Goal: Information Seeking & Learning: Learn about a topic

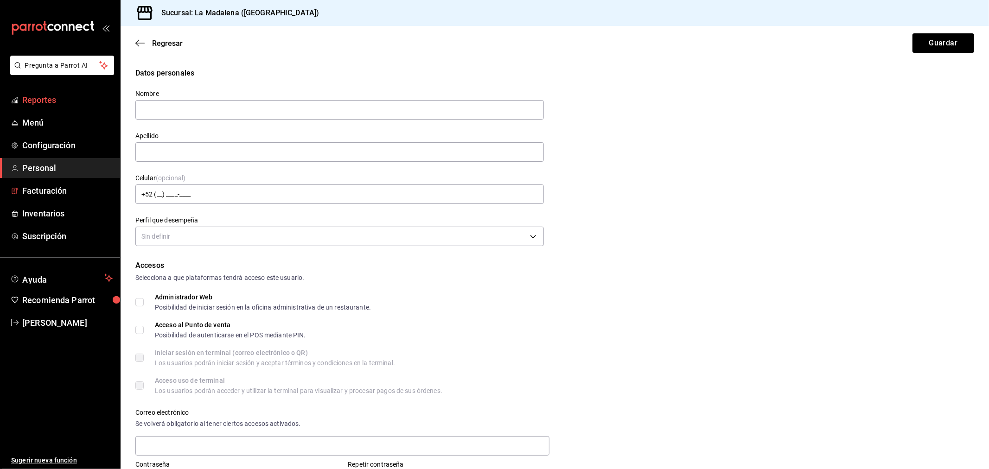
click at [29, 101] on span "Reportes" at bounding box center [67, 100] width 90 height 13
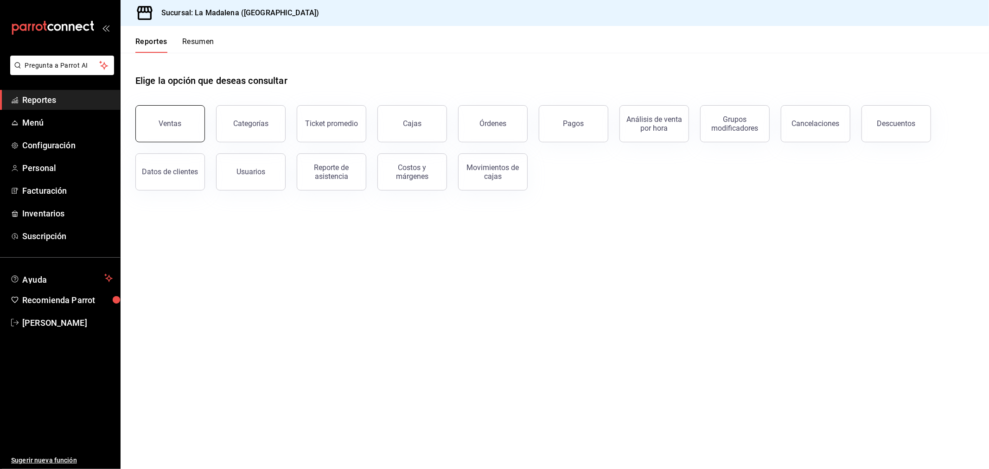
click at [198, 130] on button "Ventas" at bounding box center [170, 123] width 70 height 37
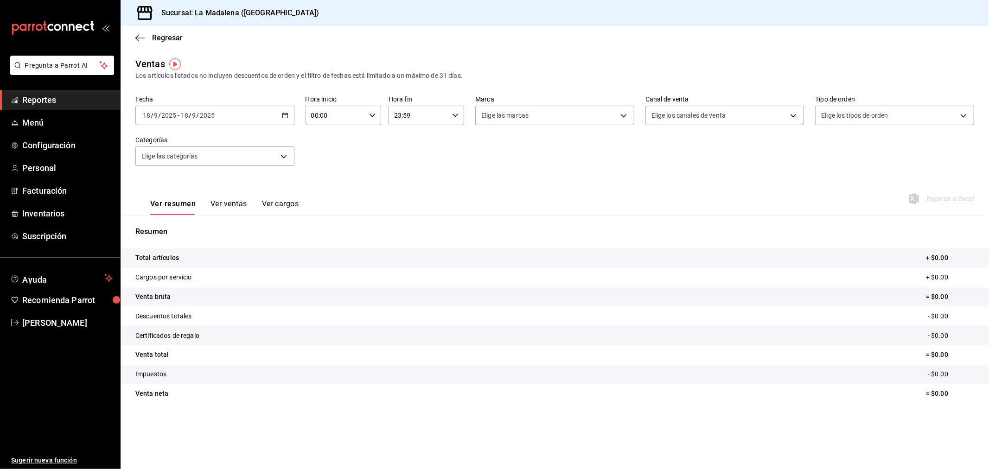
click at [253, 119] on div "[DATE] [DATE] - [DATE] [DATE]" at bounding box center [214, 115] width 159 height 19
click at [200, 224] on span "Rango de fechas" at bounding box center [179, 227] width 72 height 10
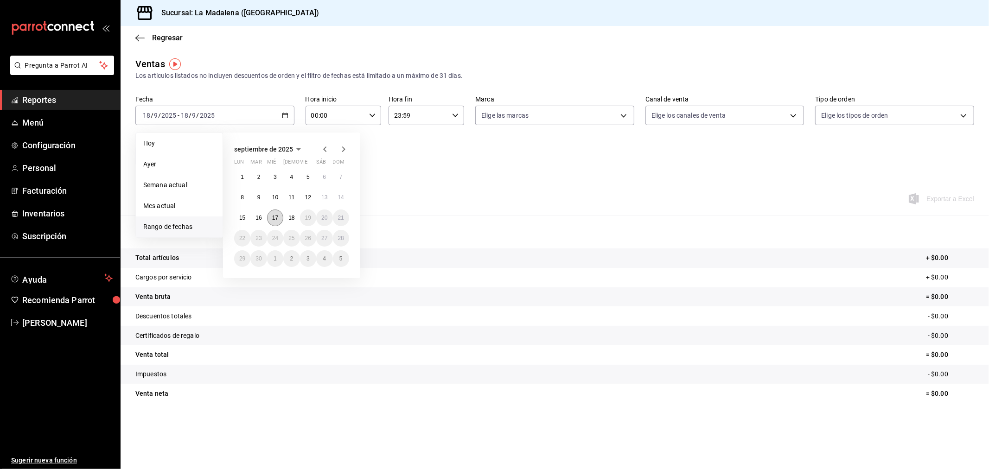
click at [275, 219] on abbr "17" at bounding box center [275, 218] width 6 height 6
click at [290, 219] on abbr "18" at bounding box center [291, 218] width 6 height 6
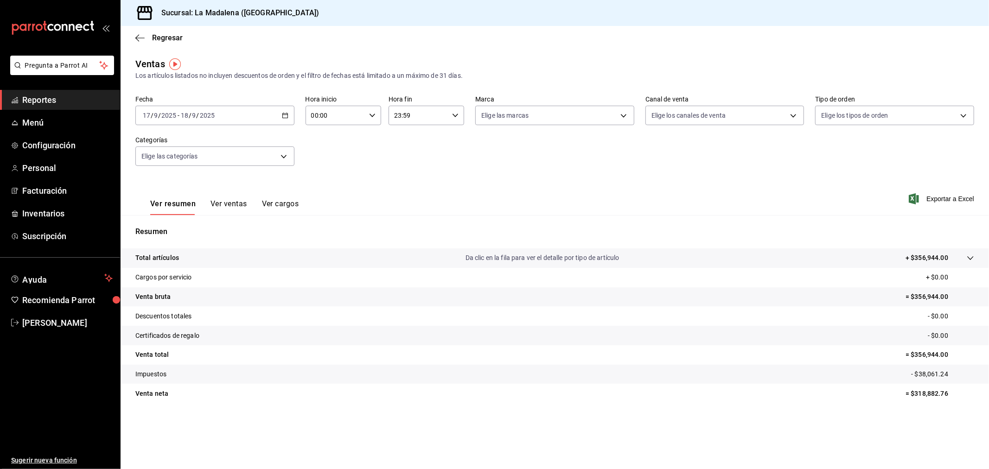
click at [357, 121] on input "00:00" at bounding box center [335, 115] width 60 height 19
click at [325, 149] on button "10" at bounding box center [324, 156] width 34 height 19
type input "10:00"
click at [427, 118] on div at bounding box center [494, 234] width 989 height 469
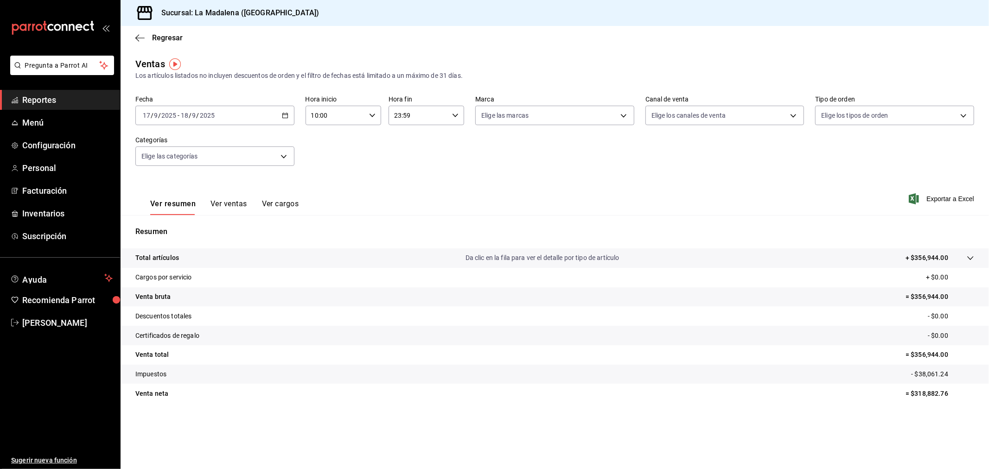
click at [423, 114] on input "23:59" at bounding box center [418, 115] width 60 height 19
click at [406, 178] on span "04" at bounding box center [407, 176] width 23 height 7
type input "04:59"
click at [404, 177] on span "04" at bounding box center [407, 176] width 23 height 7
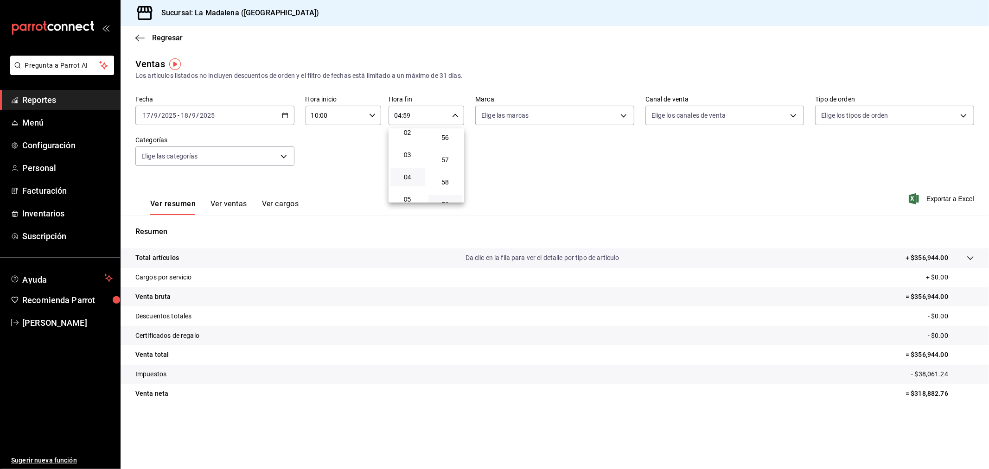
click at [540, 182] on div at bounding box center [494, 234] width 989 height 469
click at [171, 38] on span "Regresar" at bounding box center [167, 37] width 31 height 9
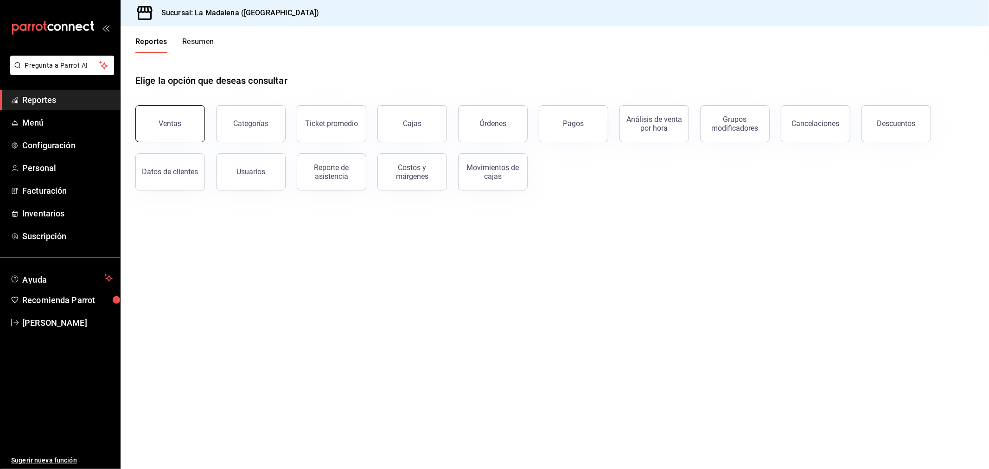
click at [150, 130] on button "Ventas" at bounding box center [170, 123] width 70 height 37
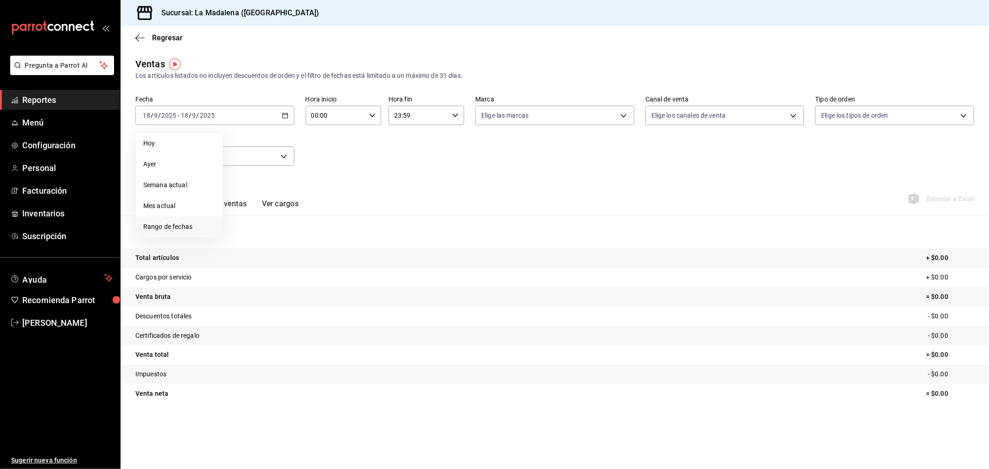
click at [181, 224] on span "Rango de fechas" at bounding box center [179, 227] width 72 height 10
click at [245, 199] on button "8" at bounding box center [242, 197] width 16 height 17
click at [246, 216] on button "15" at bounding box center [242, 218] width 16 height 17
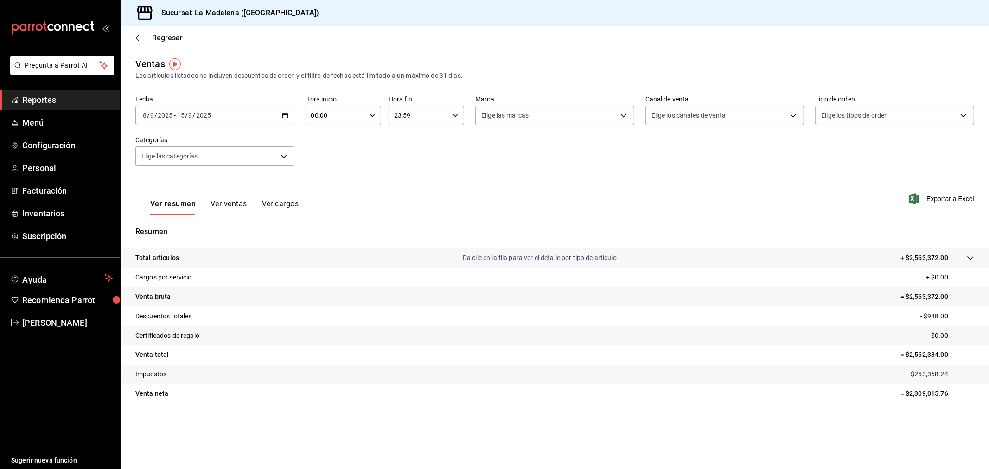
click at [344, 121] on input "00:00" at bounding box center [335, 115] width 60 height 19
click at [323, 152] on span "10" at bounding box center [324, 155] width 23 height 7
type input "10:00"
click at [427, 121] on div at bounding box center [494, 234] width 989 height 469
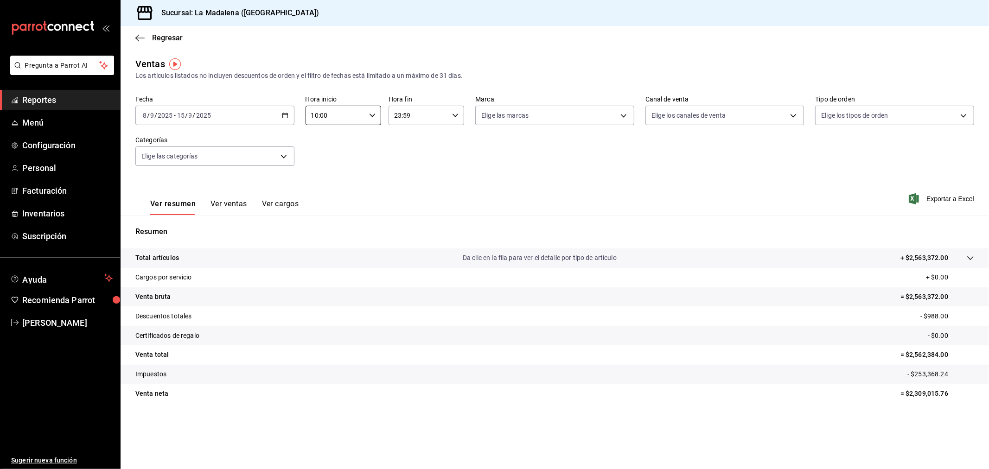
click at [426, 120] on input "23:59" at bounding box center [418, 115] width 60 height 19
drag, startPoint x: 409, startPoint y: 187, endPoint x: 419, endPoint y: 191, distance: 10.4
click at [409, 187] on span "04" at bounding box center [407, 185] width 23 height 7
type input "04:59"
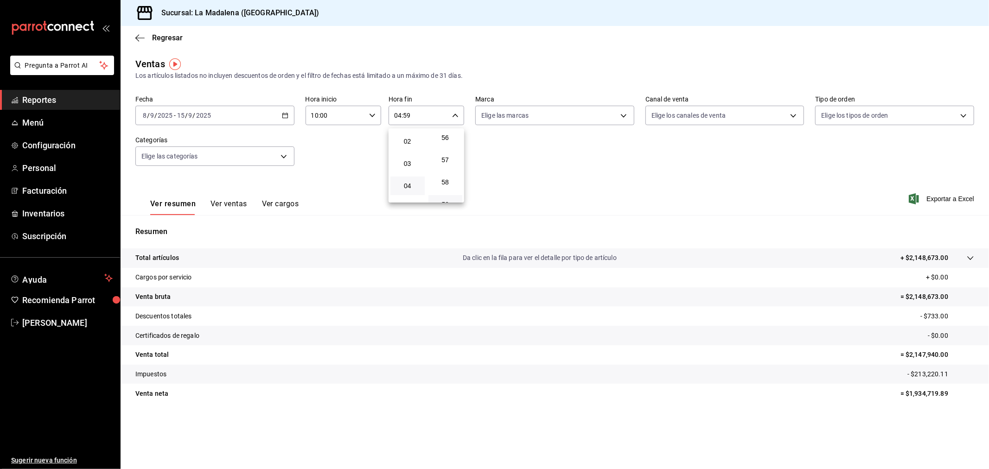
click at [518, 177] on div at bounding box center [494, 234] width 989 height 469
click at [221, 204] on button "Ver ventas" at bounding box center [228, 207] width 37 height 16
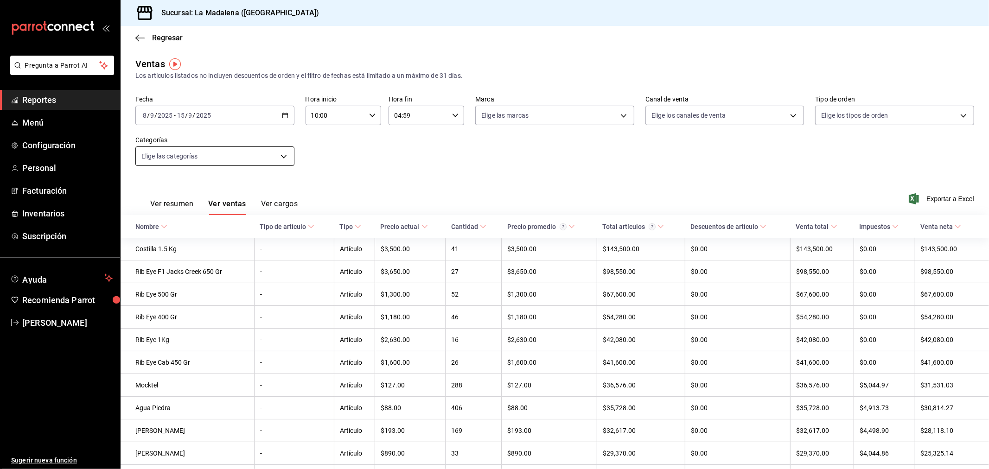
click at [267, 155] on body "Pregunta a Parrot AI Reportes Menú Configuración Personal Facturación Inventari…" at bounding box center [494, 234] width 989 height 469
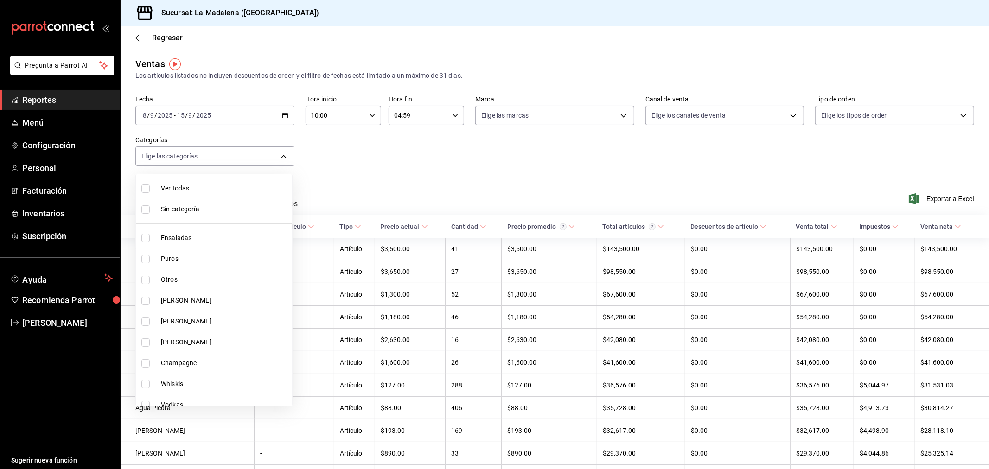
click at [198, 300] on span "[PERSON_NAME]" at bounding box center [224, 301] width 127 height 10
type input "586bd8a3-b211-41c3-982e-5866a433a7a3"
checkbox input "true"
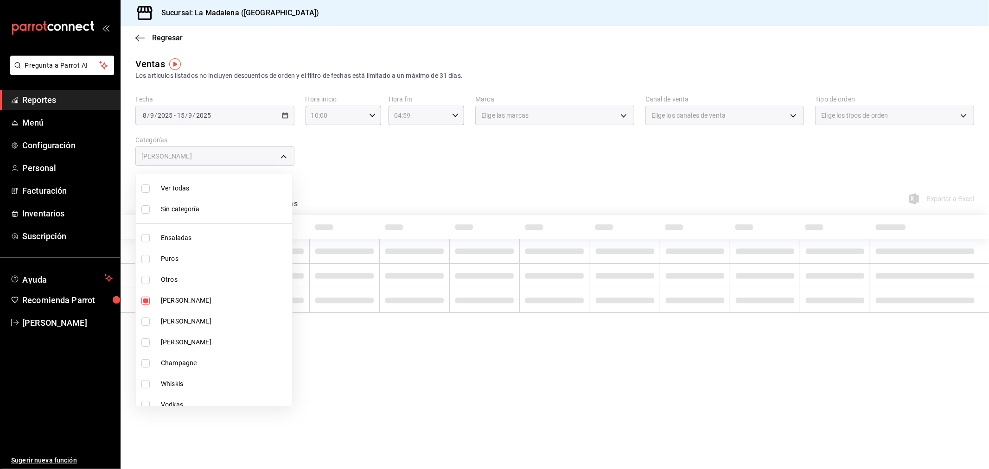
click at [199, 319] on span "[PERSON_NAME]" at bounding box center [224, 322] width 127 height 10
type input "586bd8a3-b211-41c3-982e-5866a433a7a3,9f1b3b10-2e64-4b76-8cfe-71b33b56f520"
checkbox input "true"
click at [195, 344] on span "[PERSON_NAME]" at bounding box center [224, 342] width 127 height 10
type input "586bd8a3-b211-41c3-982e-5866a433a7a3,9f1b3b10-2e64-4b76-8cfe-71b33b56f520,2f844…"
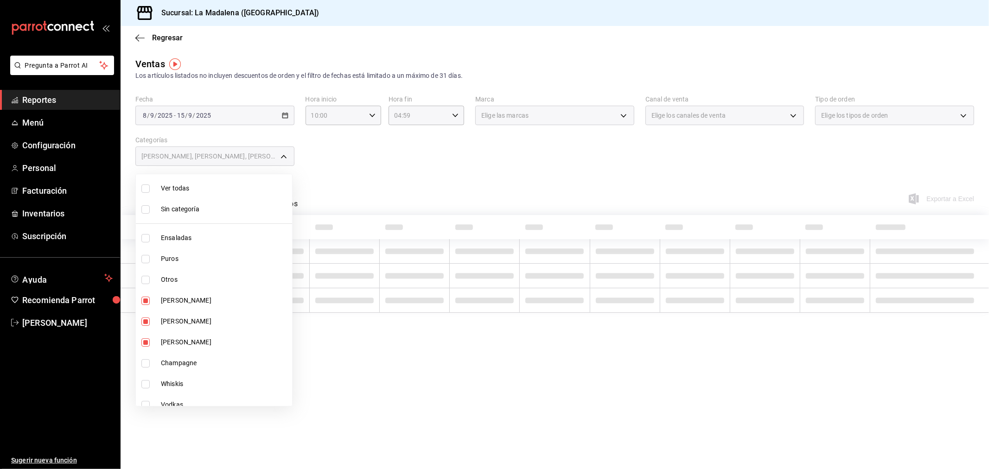
checkbox input "true"
click at [195, 366] on span "Champagne" at bounding box center [224, 363] width 127 height 10
type input "586bd8a3-b211-41c3-982e-5866a433a7a3,9f1b3b10-2e64-4b76-8cfe-71b33b56f520,2f844…"
checkbox input "true"
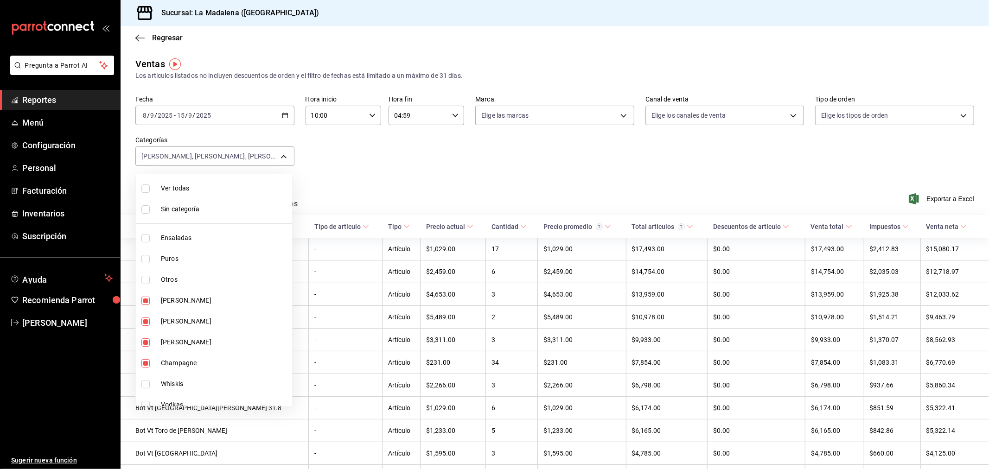
click at [632, 177] on div at bounding box center [494, 234] width 989 height 469
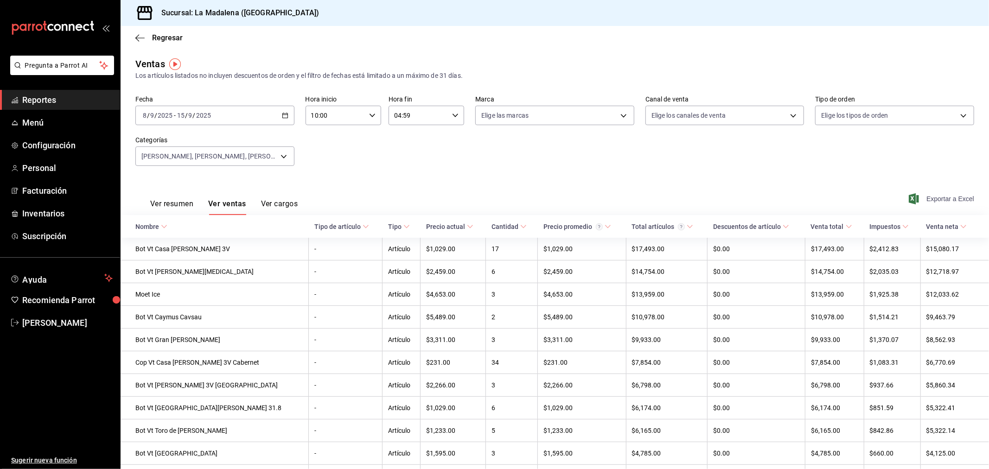
click at [946, 198] on span "Exportar a Excel" at bounding box center [942, 198] width 64 height 11
click at [860, 6] on div "Sucursal: La Madalena ([GEOGRAPHIC_DATA])" at bounding box center [555, 13] width 868 height 26
click at [271, 152] on body "Pregunta a Parrot AI Reportes Menú Configuración Personal Facturación Inventari…" at bounding box center [494, 234] width 989 height 469
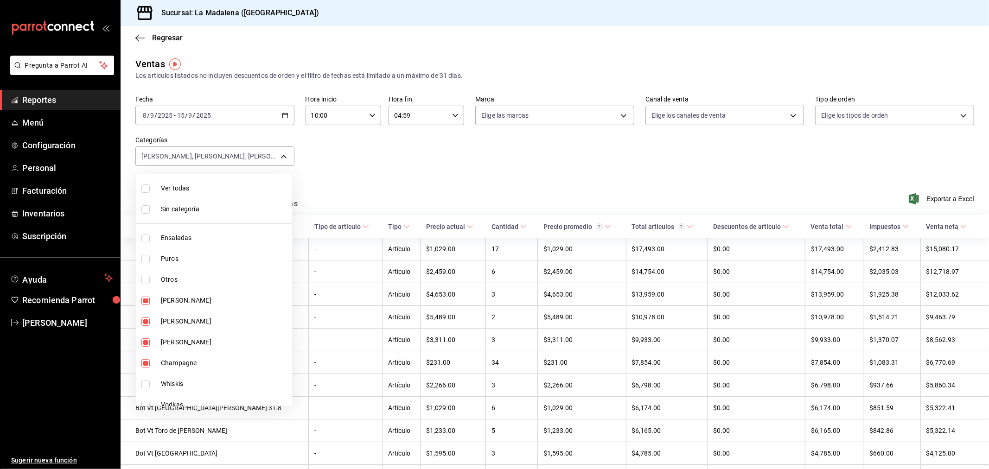
click at [224, 189] on span "Ver todas" at bounding box center [224, 189] width 127 height 10
type input "2090f425-4f83-43b7-8a5b-a268cdb56233,18ec9086-dcf8-41ec-b6a4-4dd86ace04e1,6055b…"
checkbox input "true"
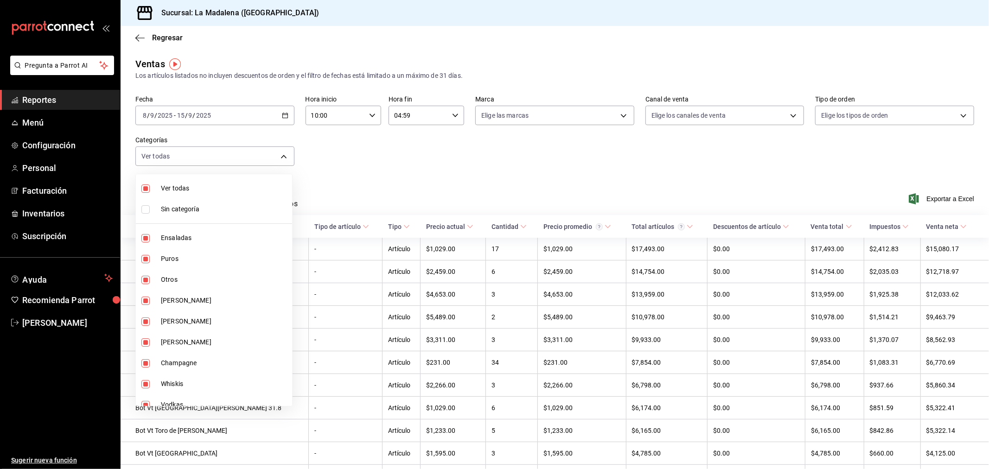
checkbox input "true"
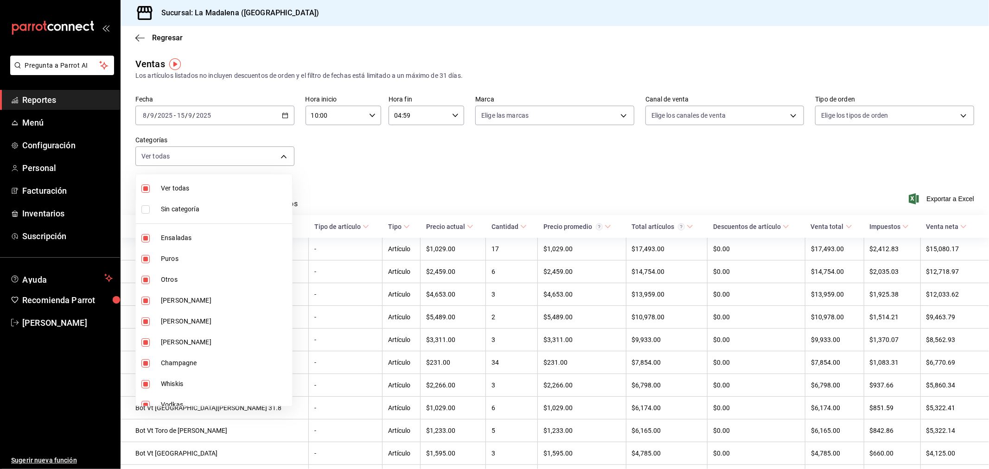
checkbox input "true"
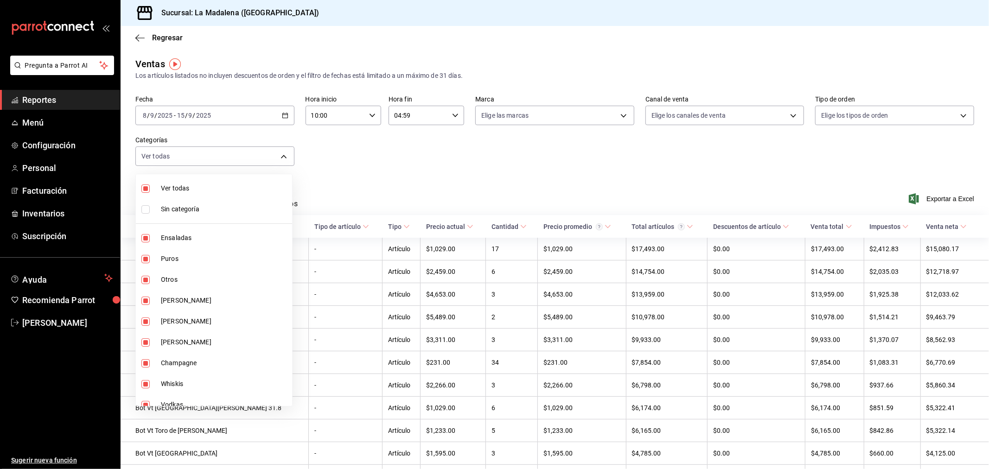
checkbox input "true"
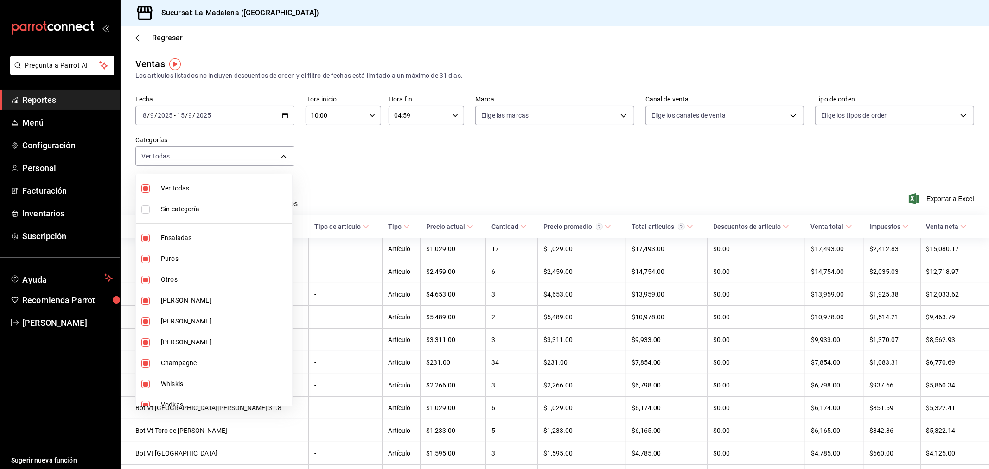
checkbox input "true"
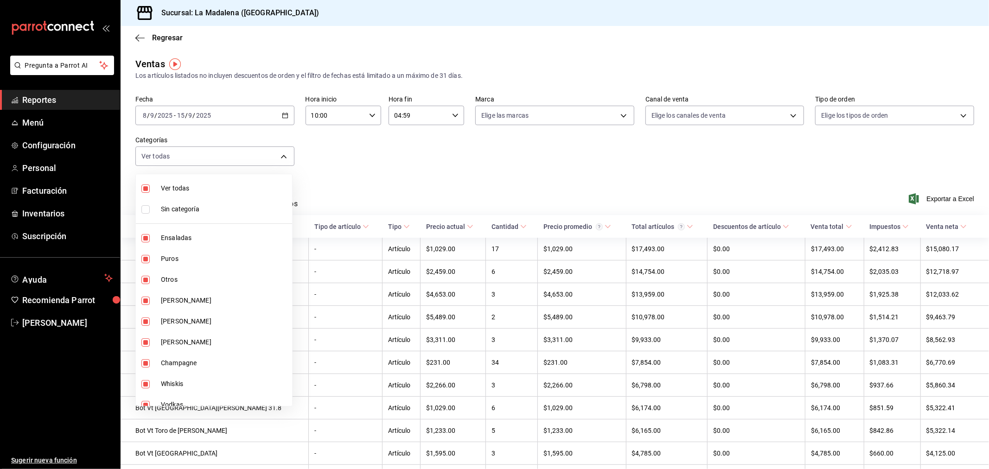
checkbox input "true"
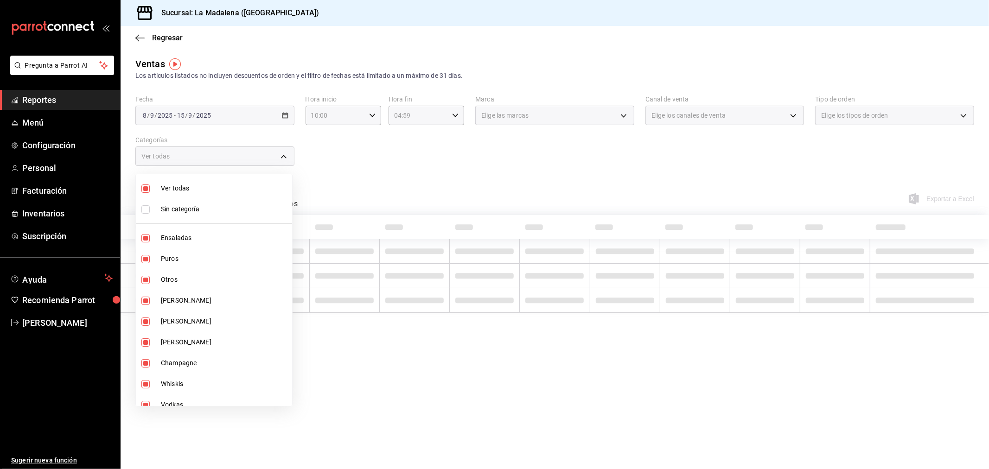
click at [216, 189] on span "Ver todas" at bounding box center [224, 189] width 127 height 10
checkbox input "false"
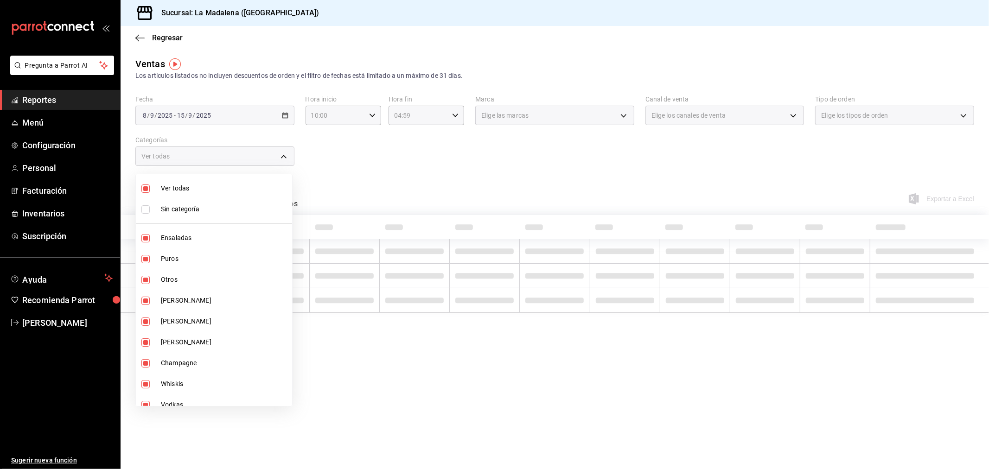
checkbox input "false"
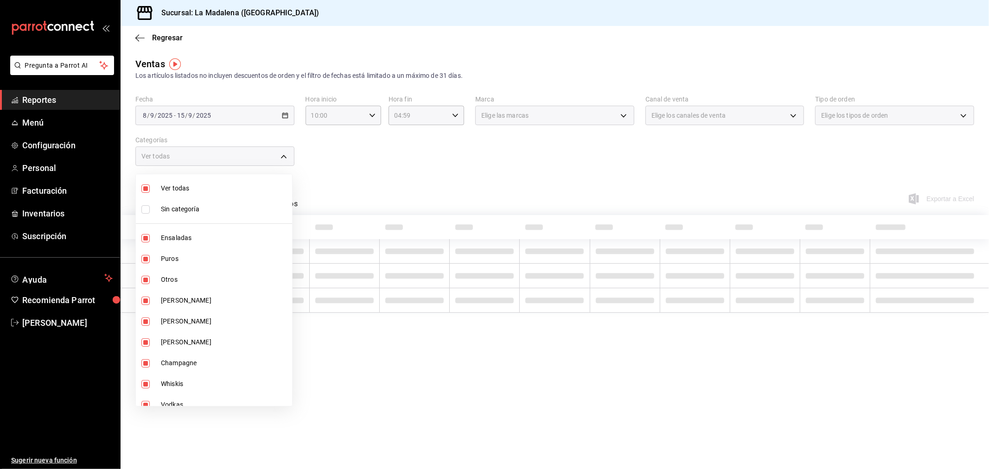
checkbox input "false"
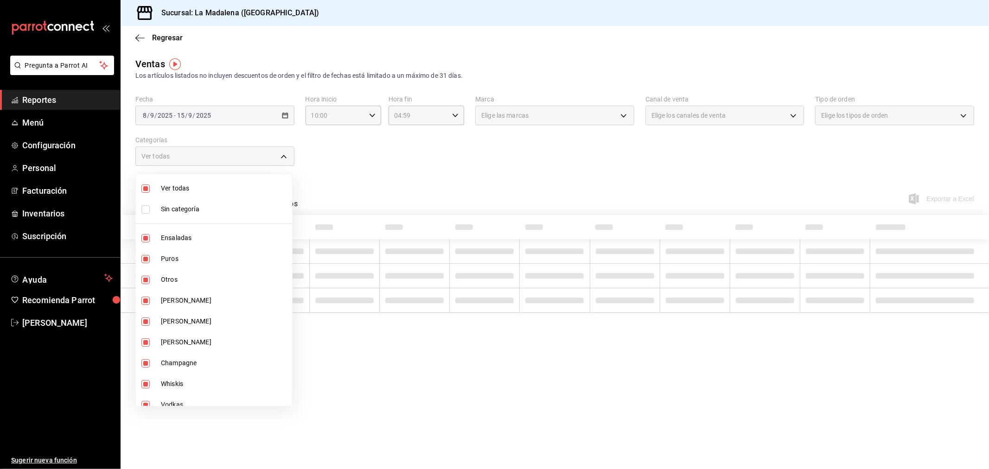
checkbox input "false"
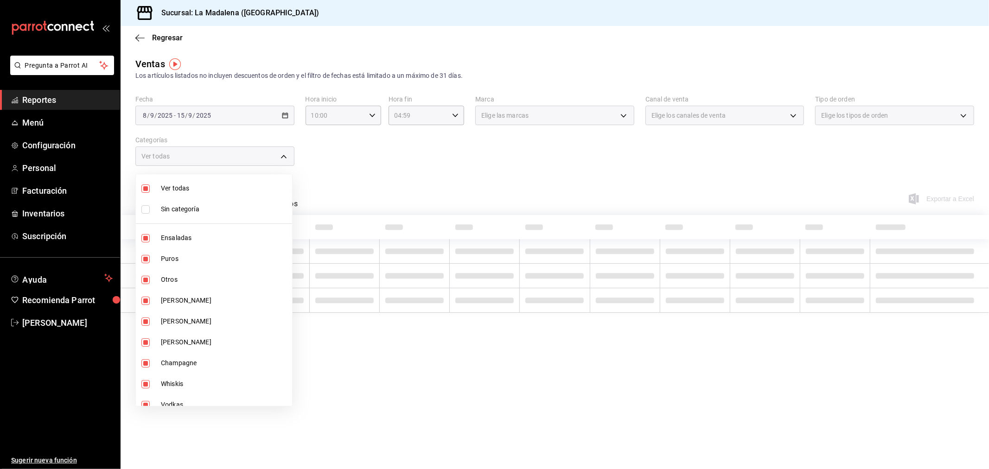
checkbox input "false"
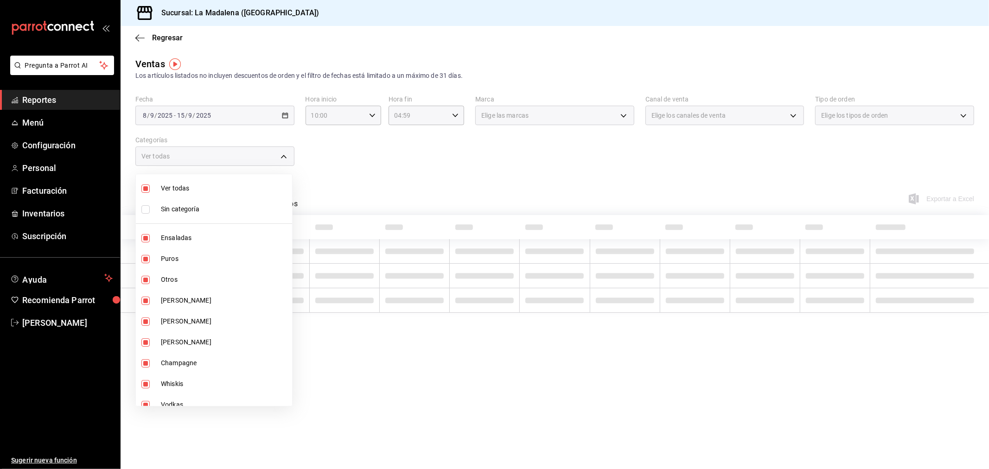
checkbox input "false"
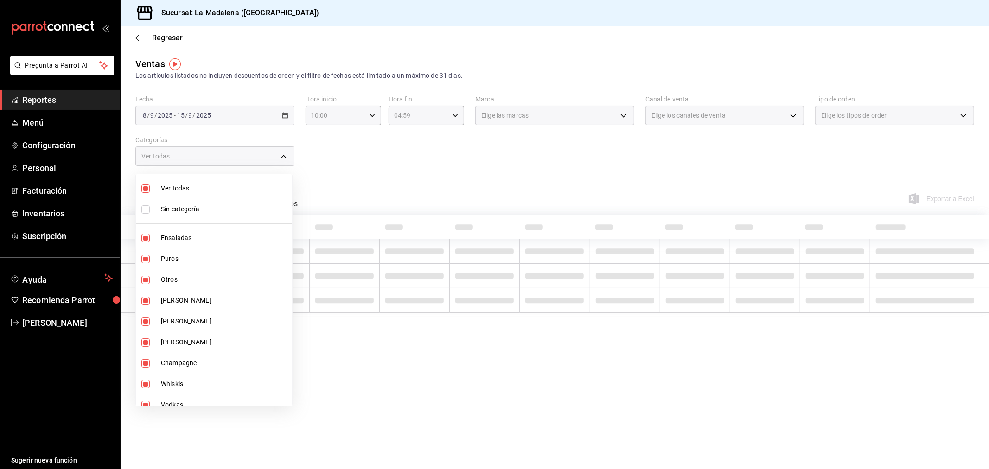
checkbox input "false"
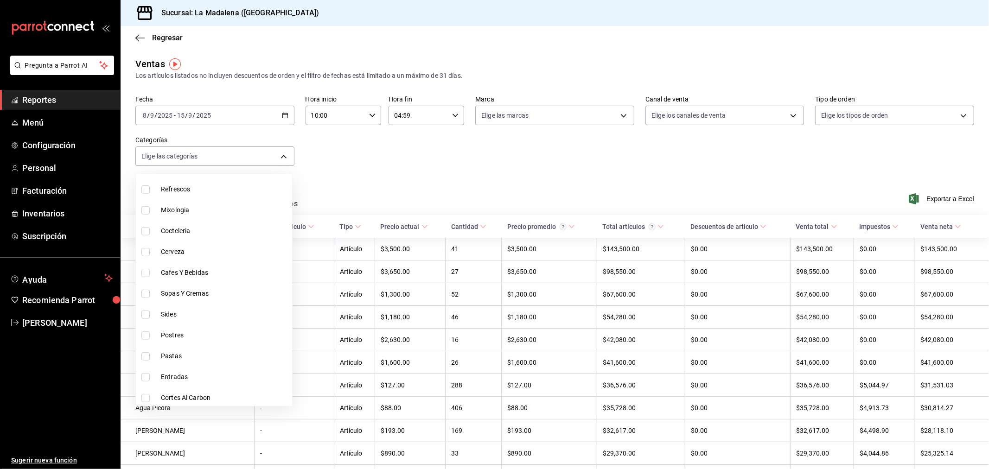
scroll to position [426, 0]
click at [219, 252] on span "Cafes Y Bebidas" at bounding box center [224, 251] width 127 height 10
type input "9ab65bc6-0750-4abf-b09b-76eddf2b32a2"
checkbox input "true"
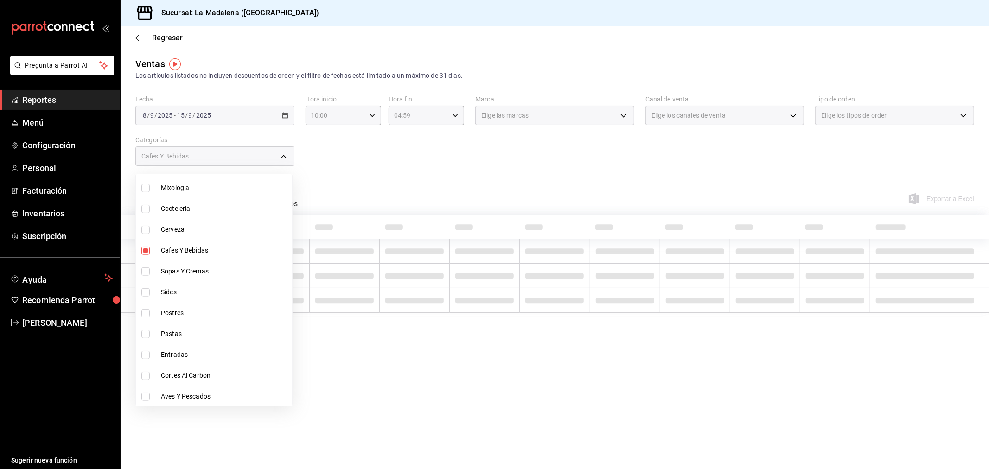
click at [431, 171] on div at bounding box center [494, 234] width 989 height 469
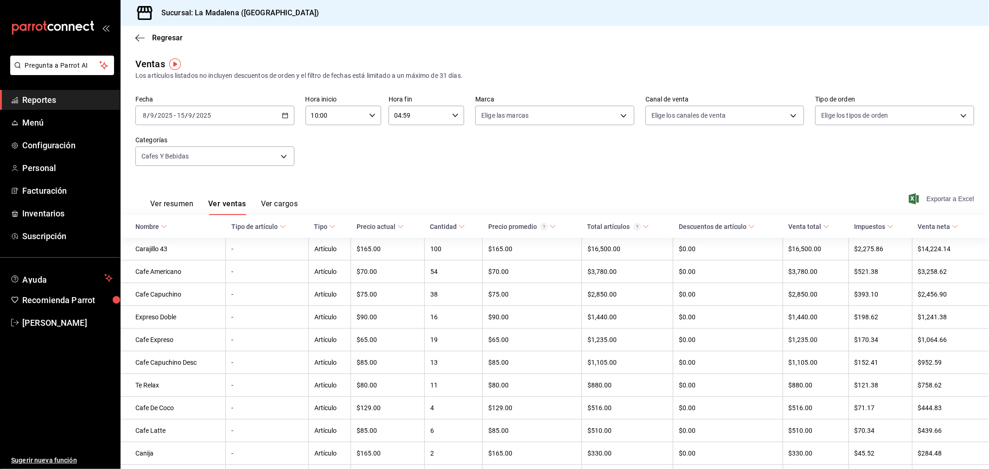
click at [951, 200] on span "Exportar a Excel" at bounding box center [942, 198] width 64 height 11
